Goal: Find specific page/section: Find specific page/section

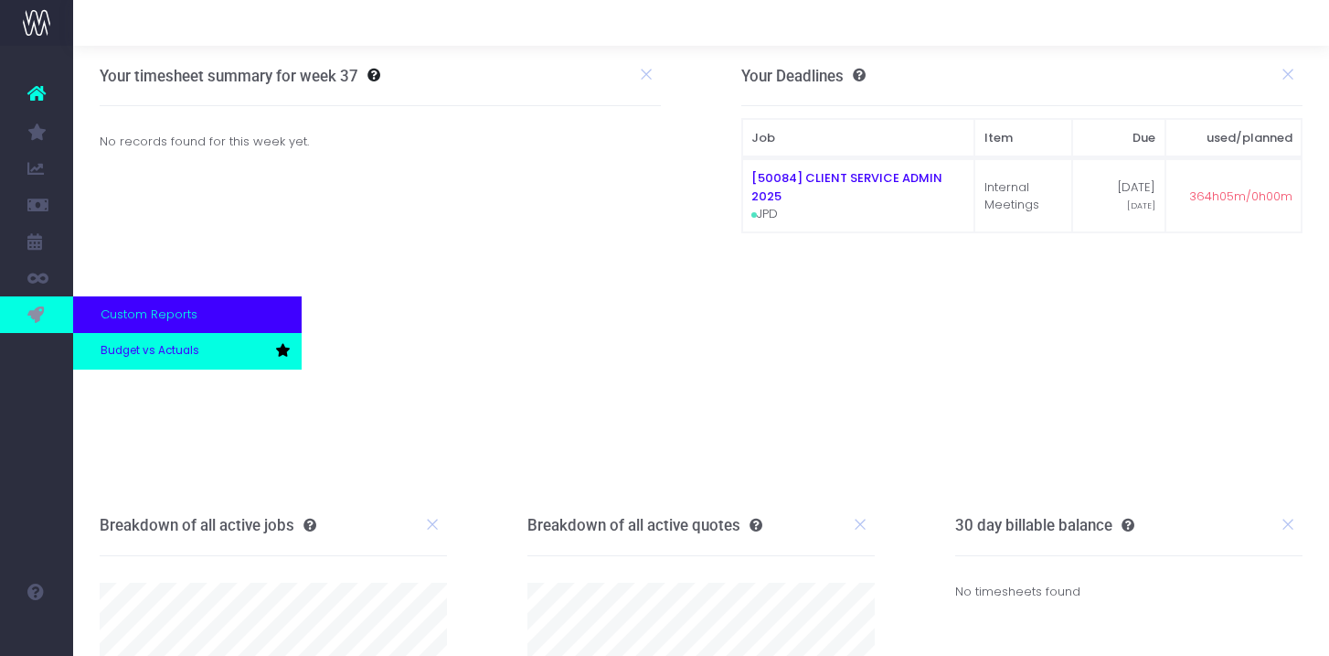
click at [120, 354] on span "Budget vs Actuals" at bounding box center [150, 351] width 99 height 16
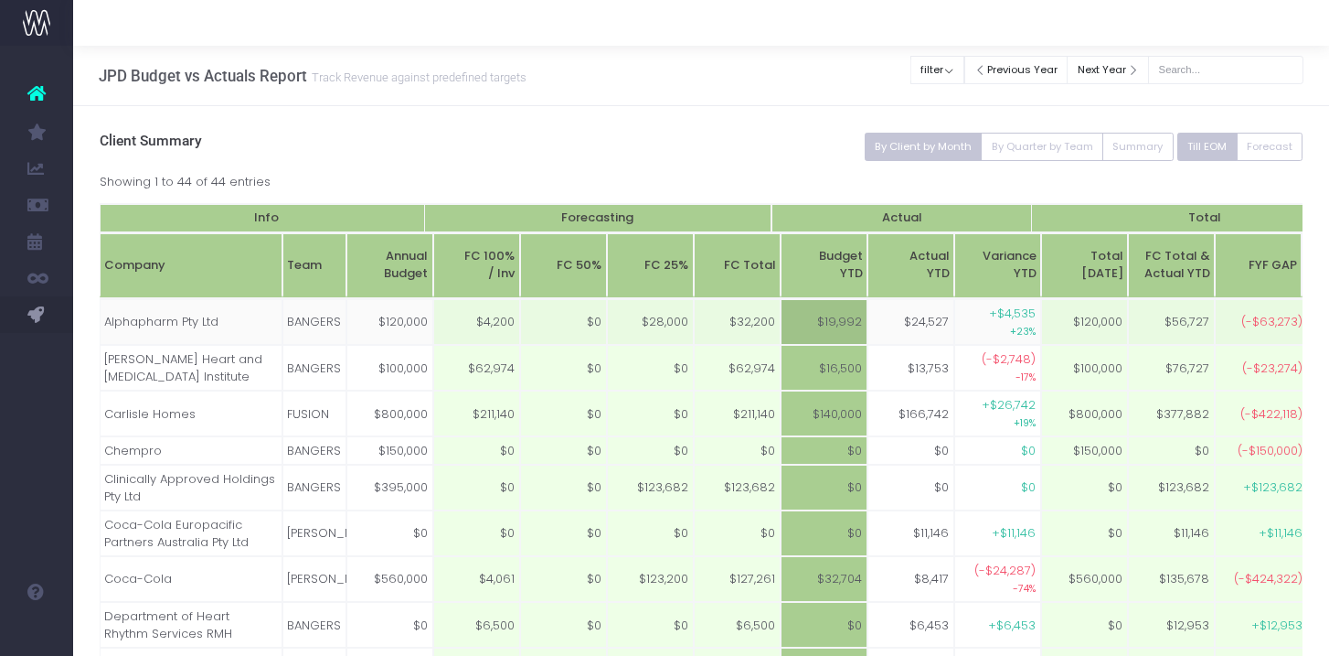
scroll to position [0, 214]
click at [1033, 153] on button "By Quarter by Team" at bounding box center [1042, 147] width 123 height 28
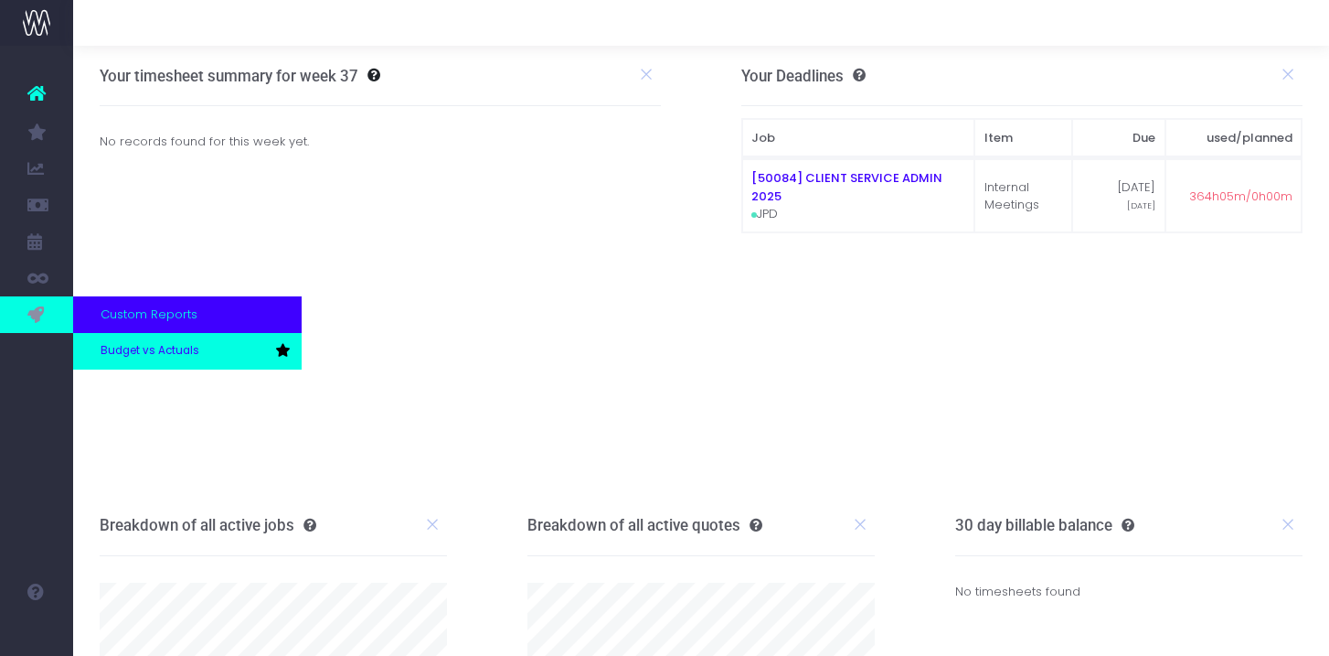
click at [135, 357] on span "Budget vs Actuals" at bounding box center [150, 351] width 99 height 16
